Goal: Information Seeking & Learning: Learn about a topic

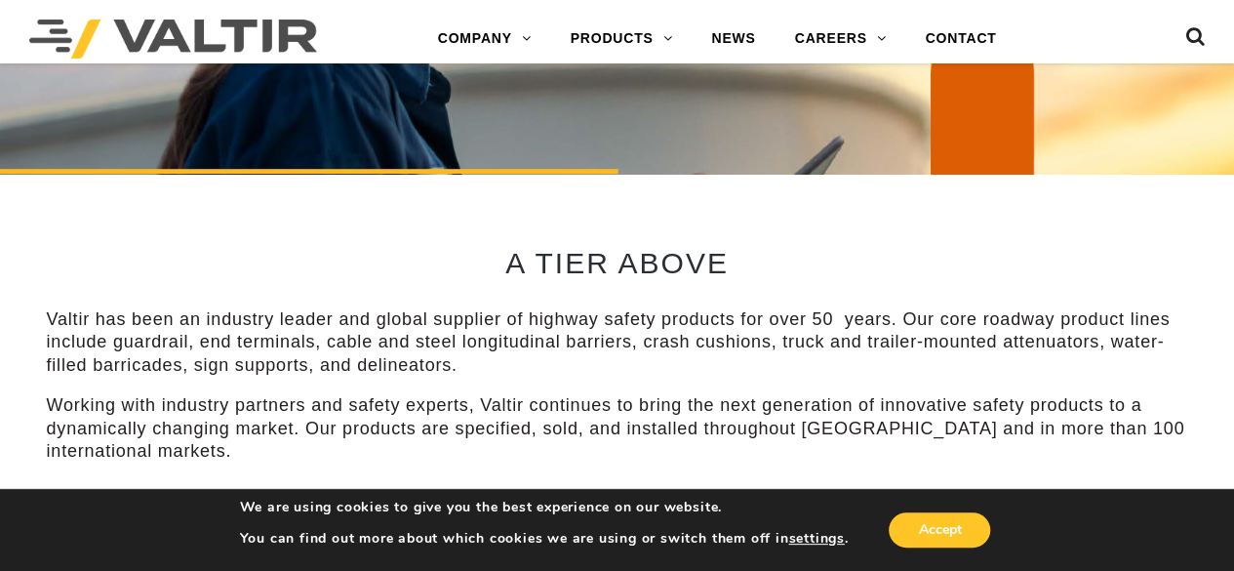
scroll to position [516, 0]
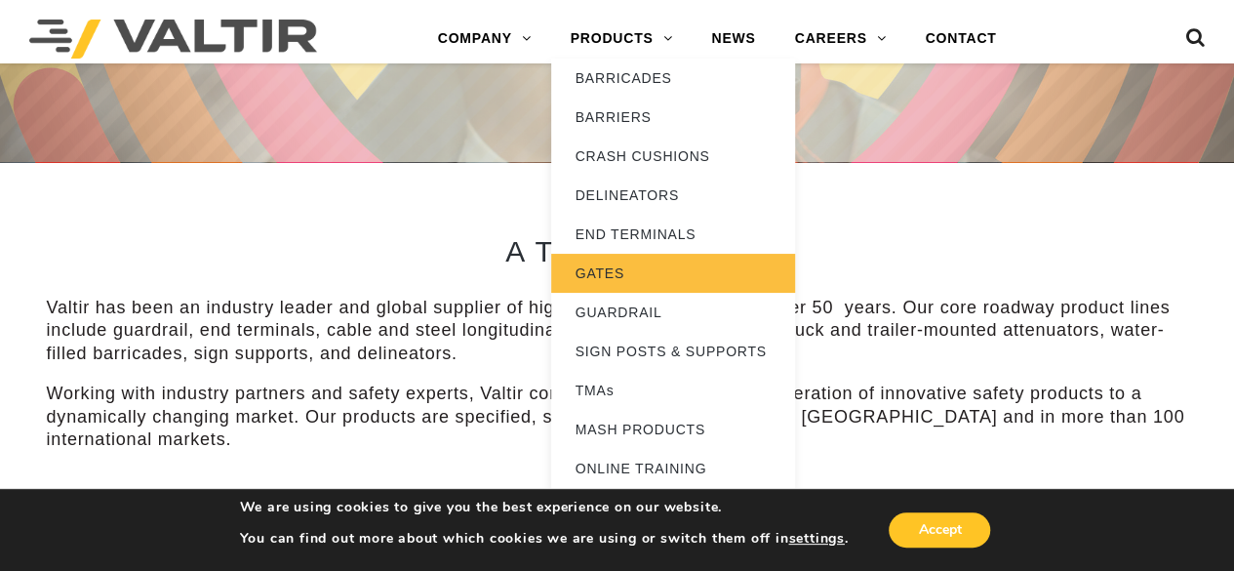
click at [609, 262] on link "GATES" at bounding box center [673, 273] width 244 height 39
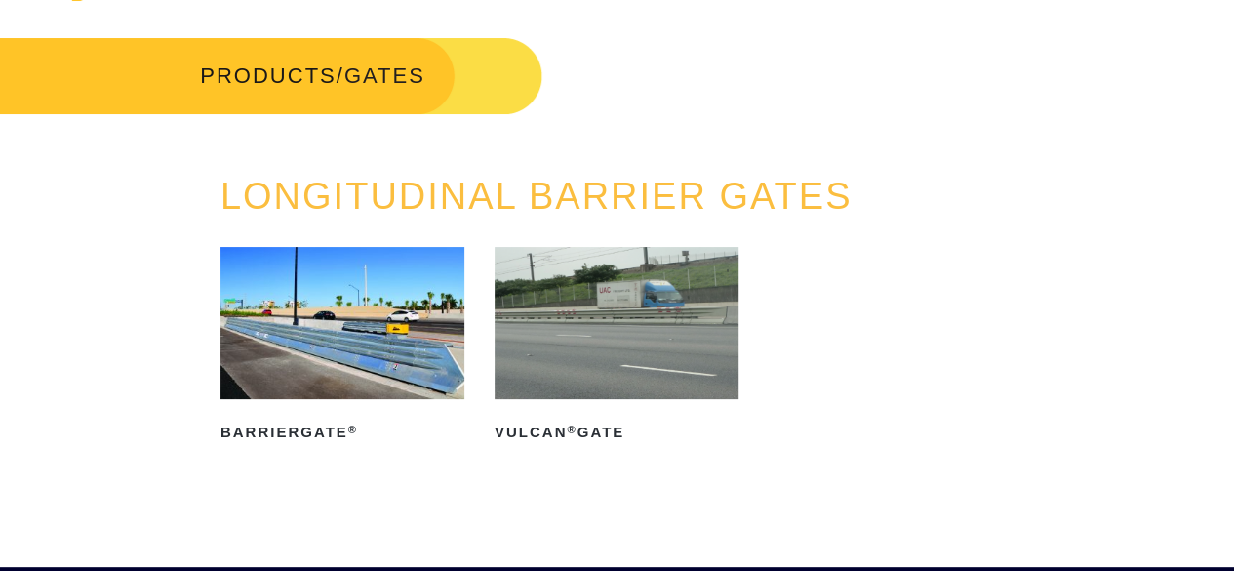
scroll to position [74, 0]
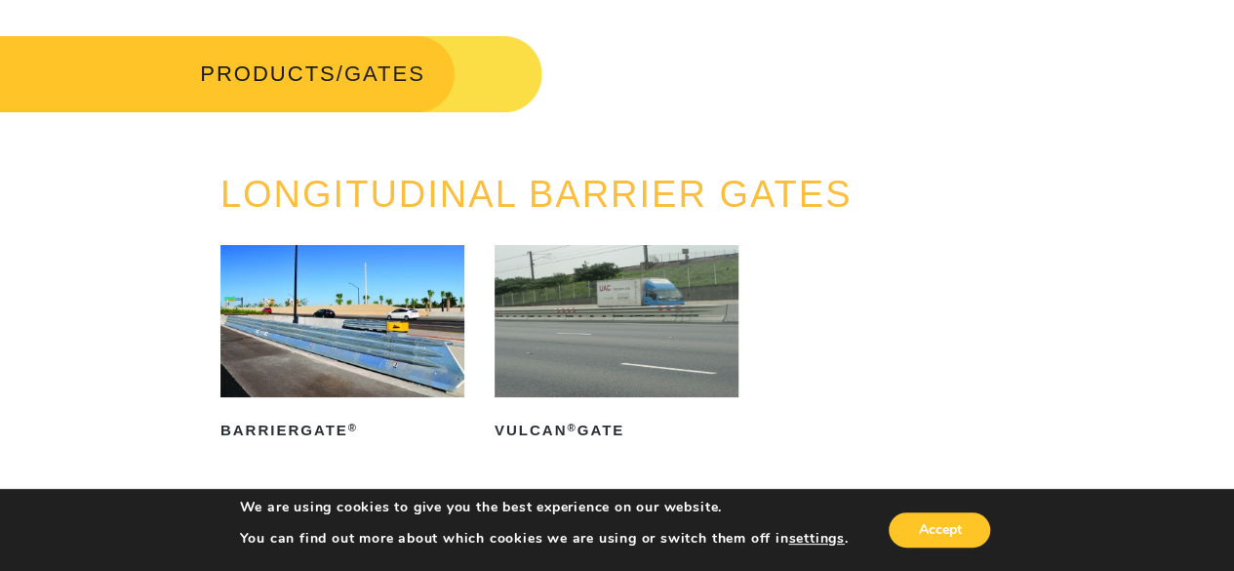
click at [417, 323] on img at bounding box center [342, 321] width 244 height 152
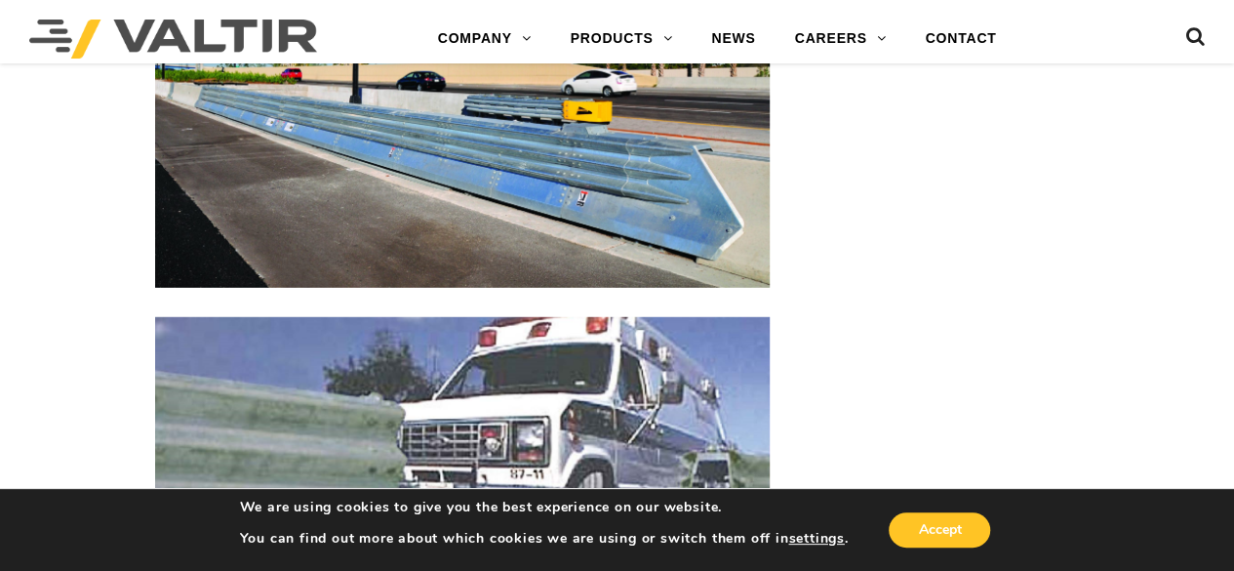
scroll to position [2576, 0]
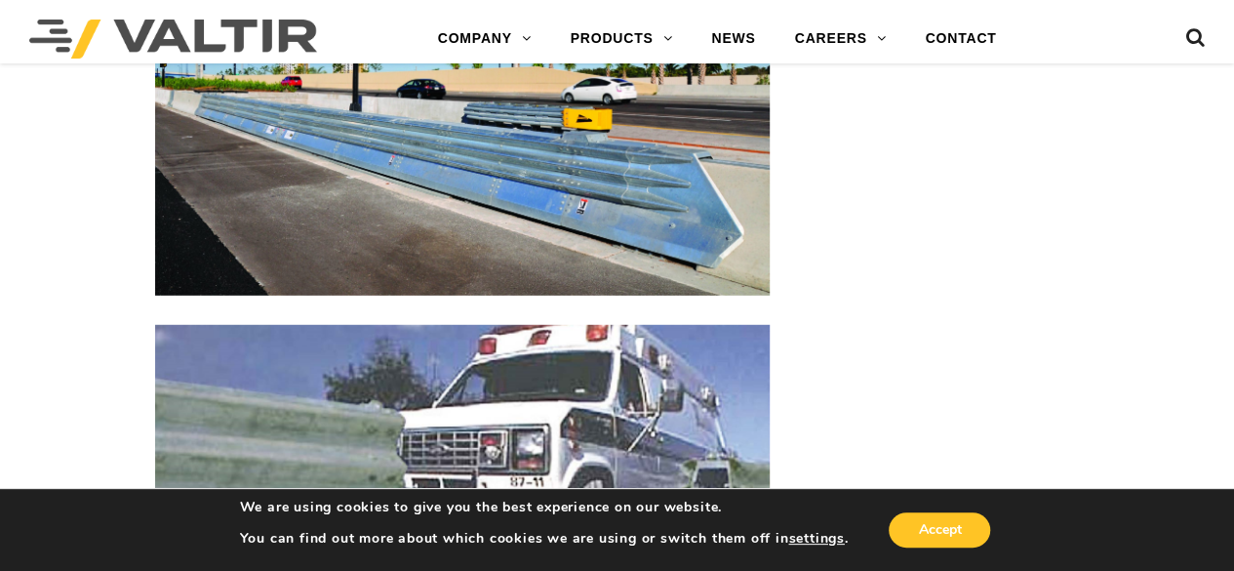
drag, startPoint x: 0, startPoint y: 0, endPoint x: 910, endPoint y: 254, distance: 944.6
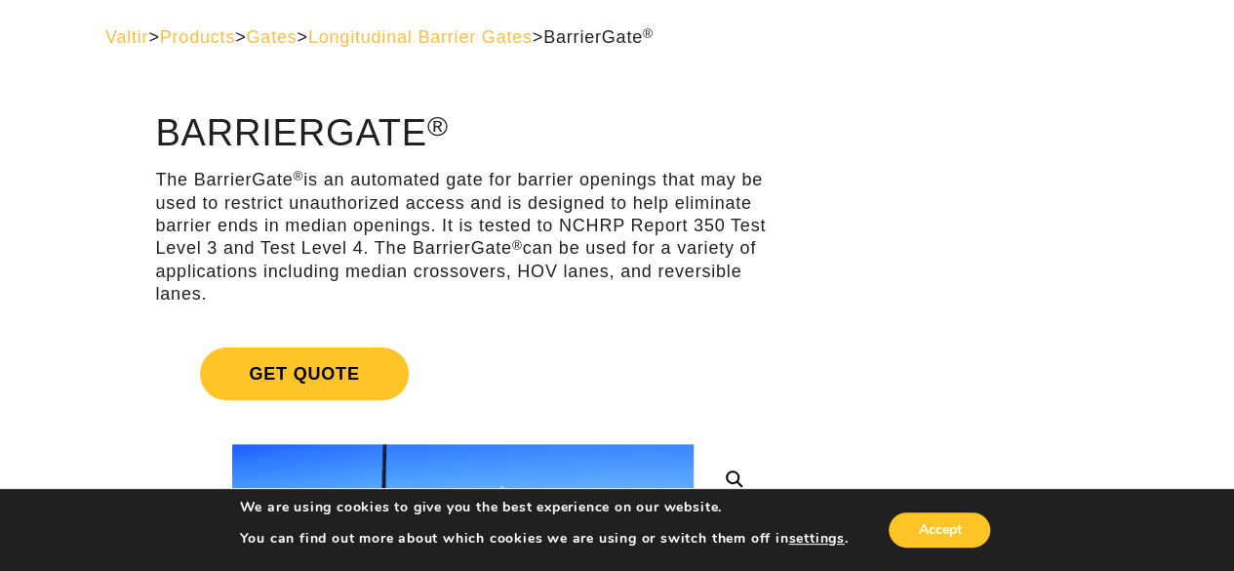
scroll to position [0, 0]
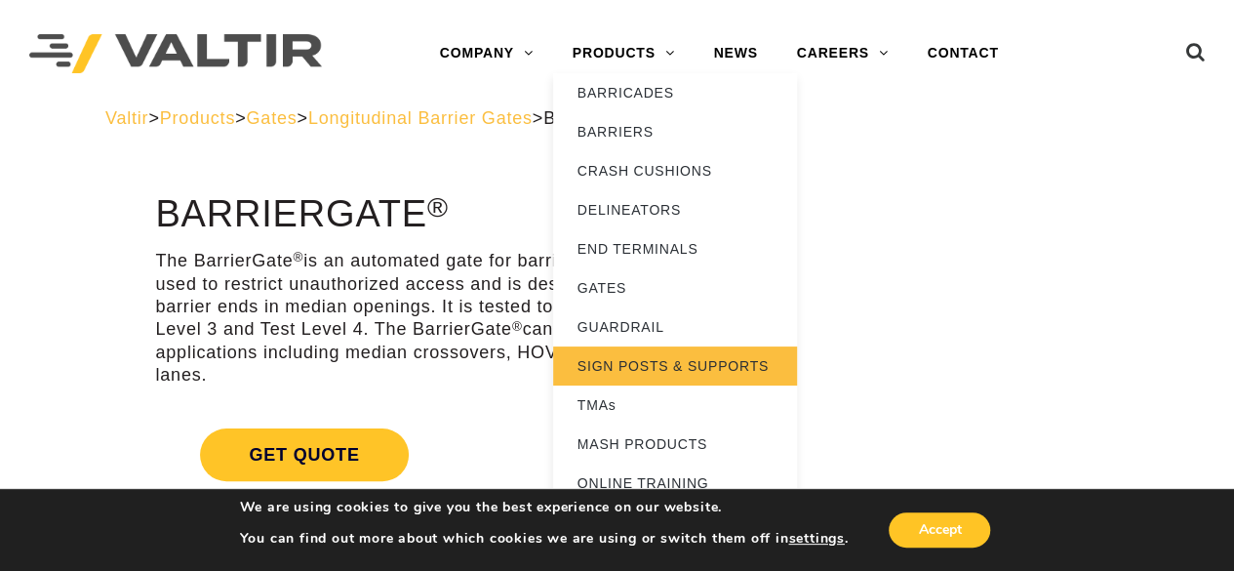
click at [642, 356] on link "SIGN POSTS & SUPPORTS" at bounding box center [675, 365] width 244 height 39
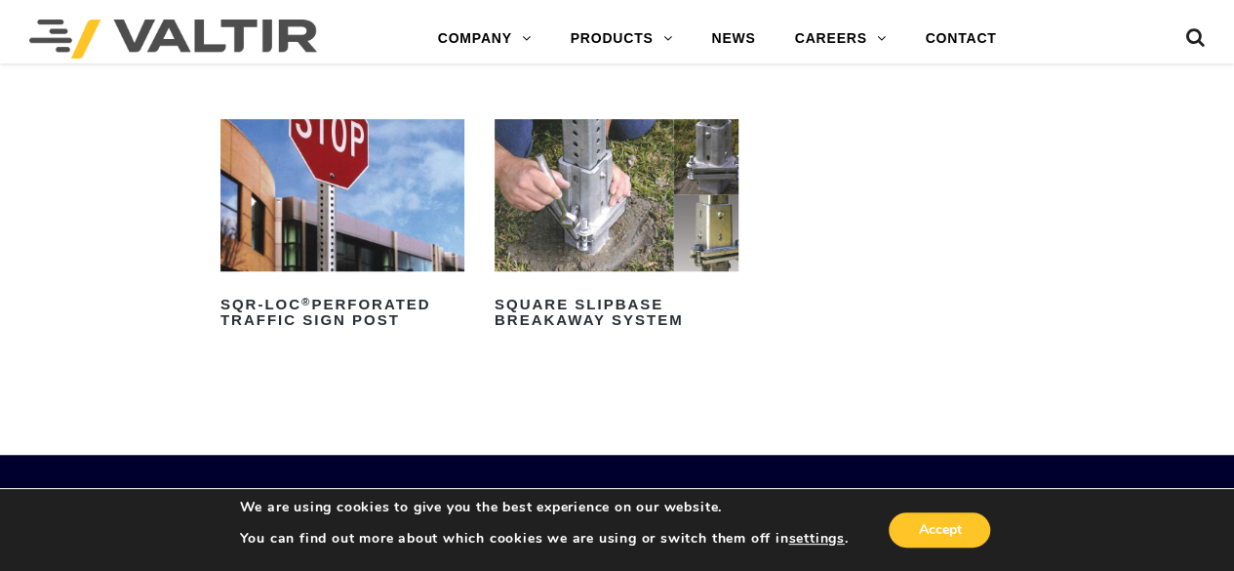
scroll to position [468, 0]
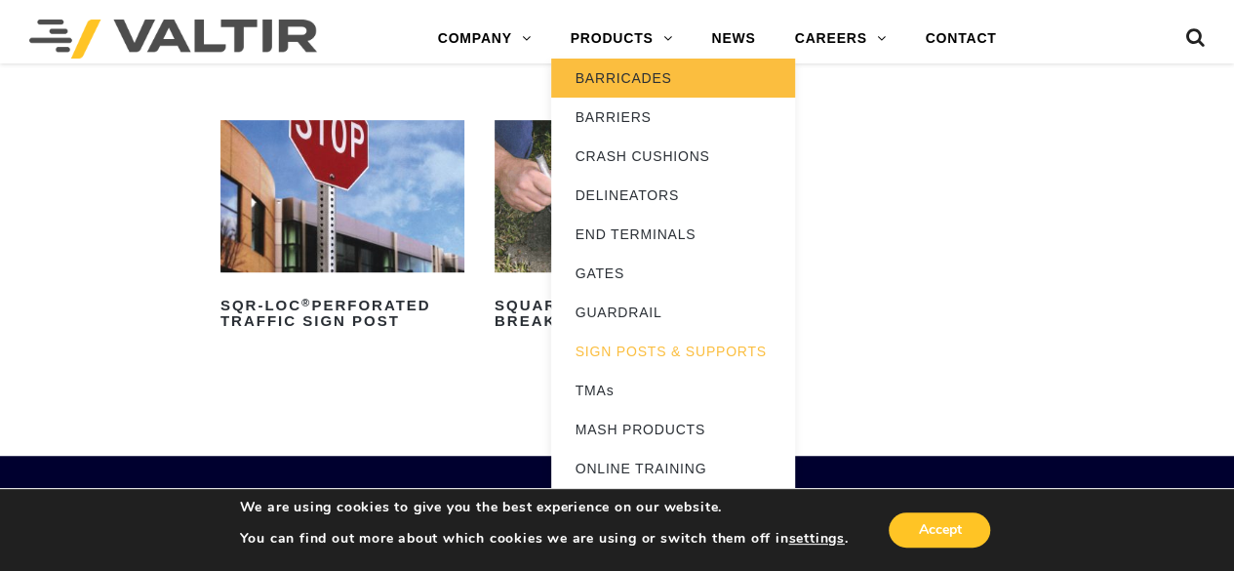
click at [618, 69] on link "BARRICADES" at bounding box center [673, 78] width 244 height 39
